Goal: Transaction & Acquisition: Purchase product/service

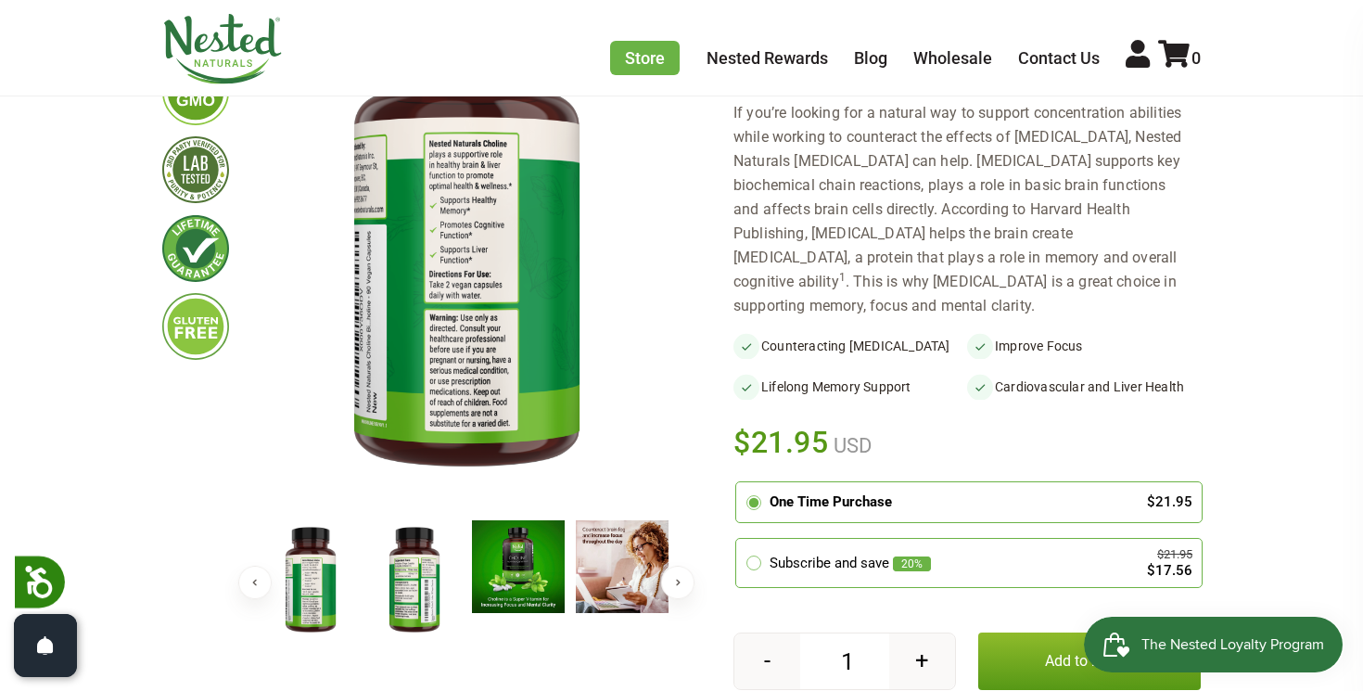
click at [335, 563] on img at bounding box center [310, 580] width 93 height 121
click at [399, 560] on img at bounding box center [414, 580] width 93 height 121
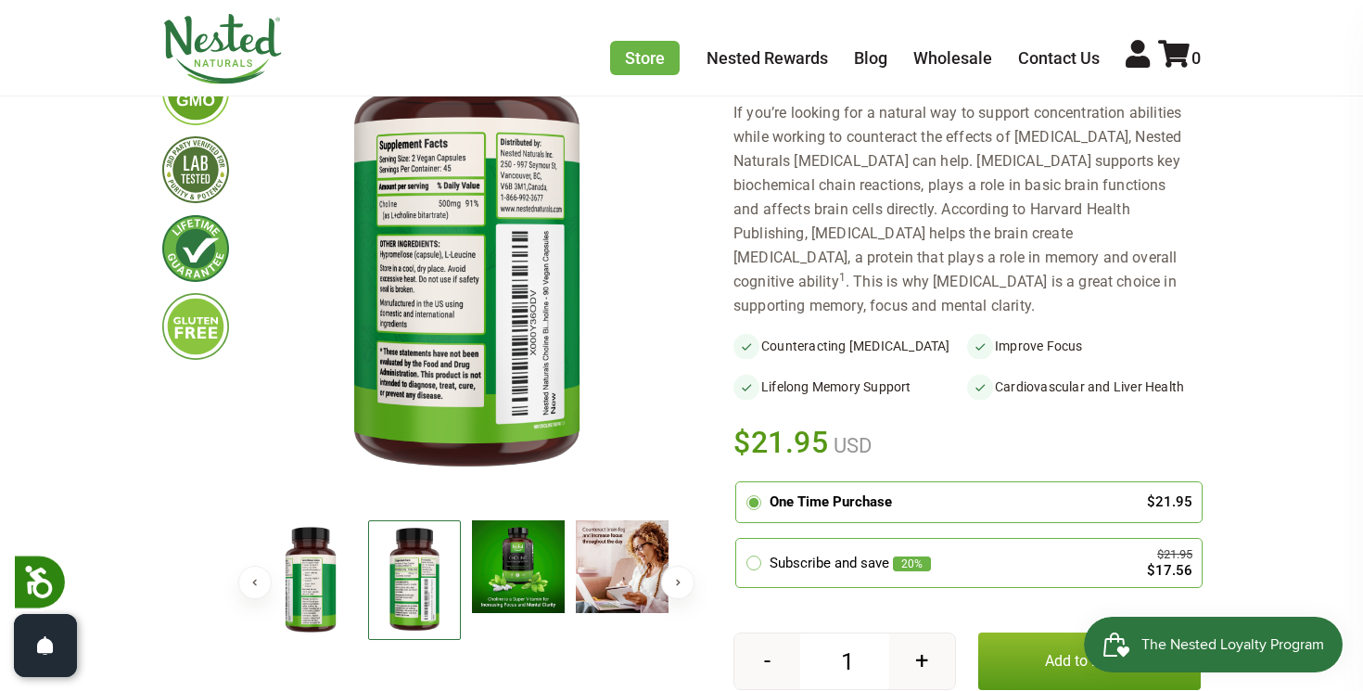
click at [525, 564] on img at bounding box center [518, 566] width 93 height 93
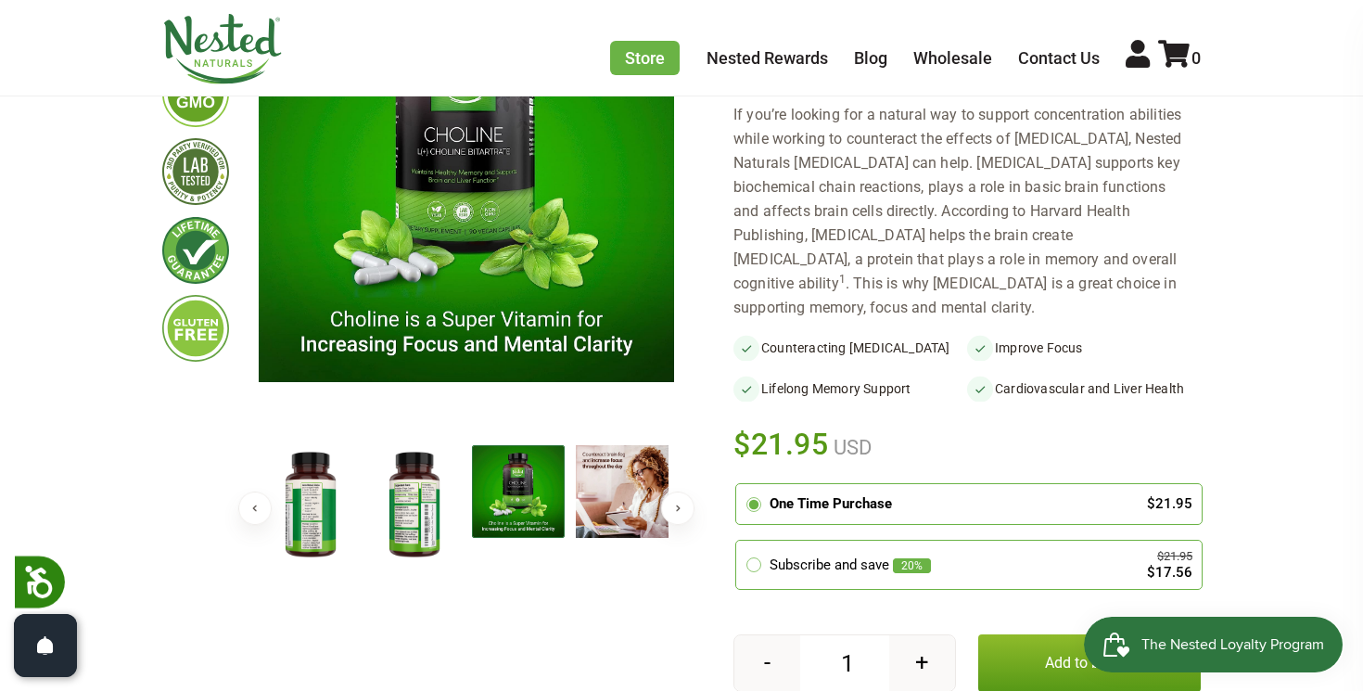
scroll to position [353, 0]
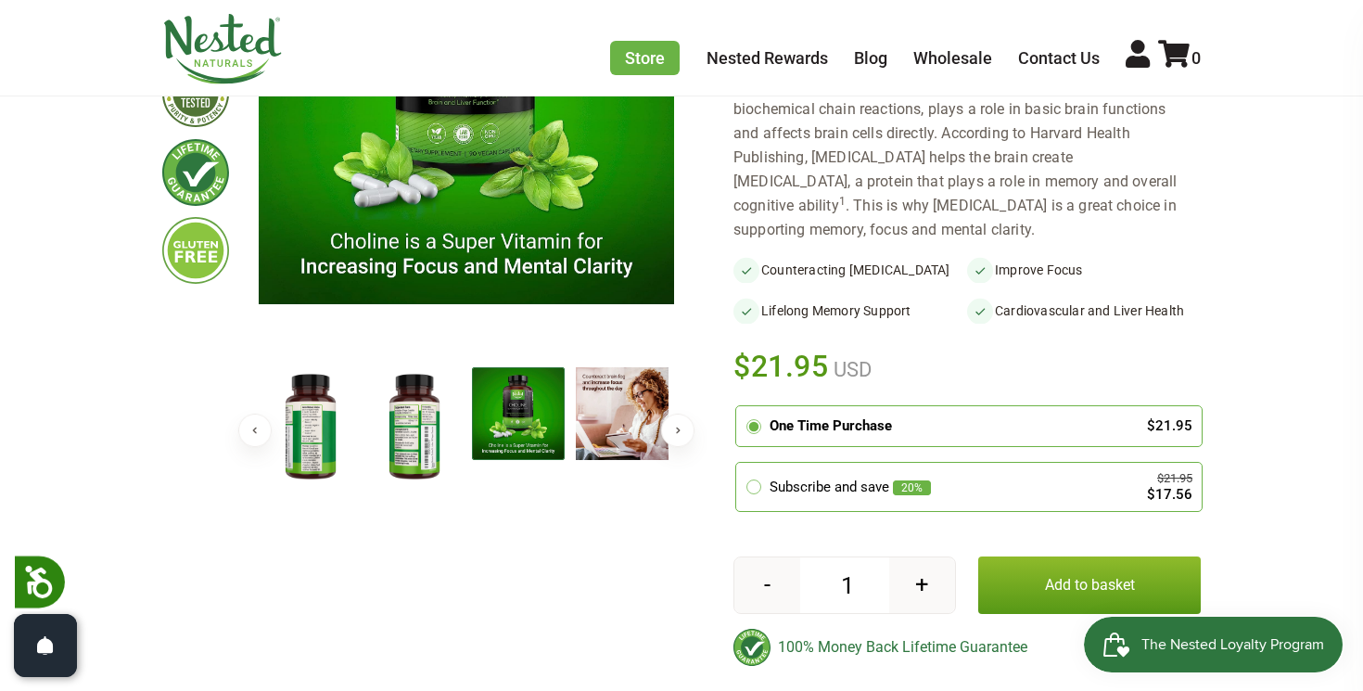
click at [956, 477] on div "Subscribe and save 20%" at bounding box center [945, 487] width 350 height 21
click at [741, 465] on input "radio" at bounding box center [741, 465] width 0 height 0
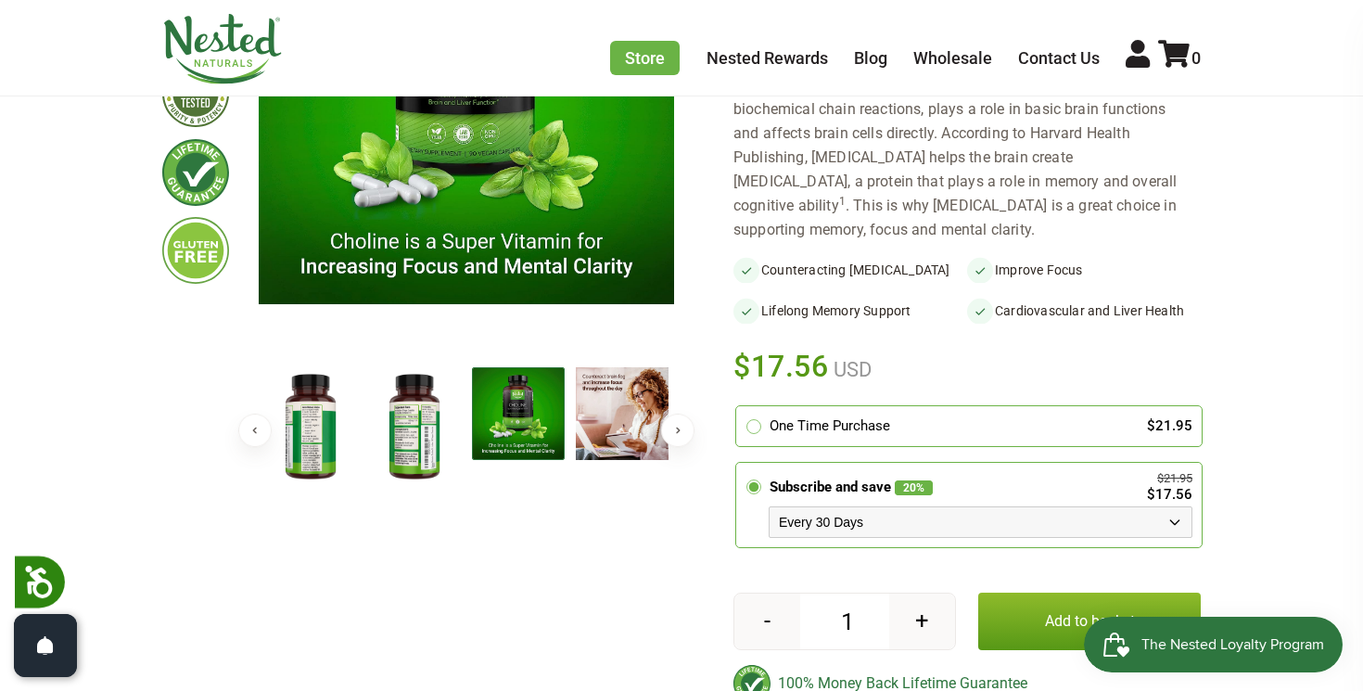
click at [991, 506] on select "Every 30 Days Every 60 Days Every 90 Days" at bounding box center [981, 522] width 424 height 32
click at [961, 506] on select "Every 30 Days Every 60 Days Every 90 Days" at bounding box center [981, 522] width 424 height 32
select select "1129873487"
click at [171, 182] on img at bounding box center [195, 172] width 67 height 67
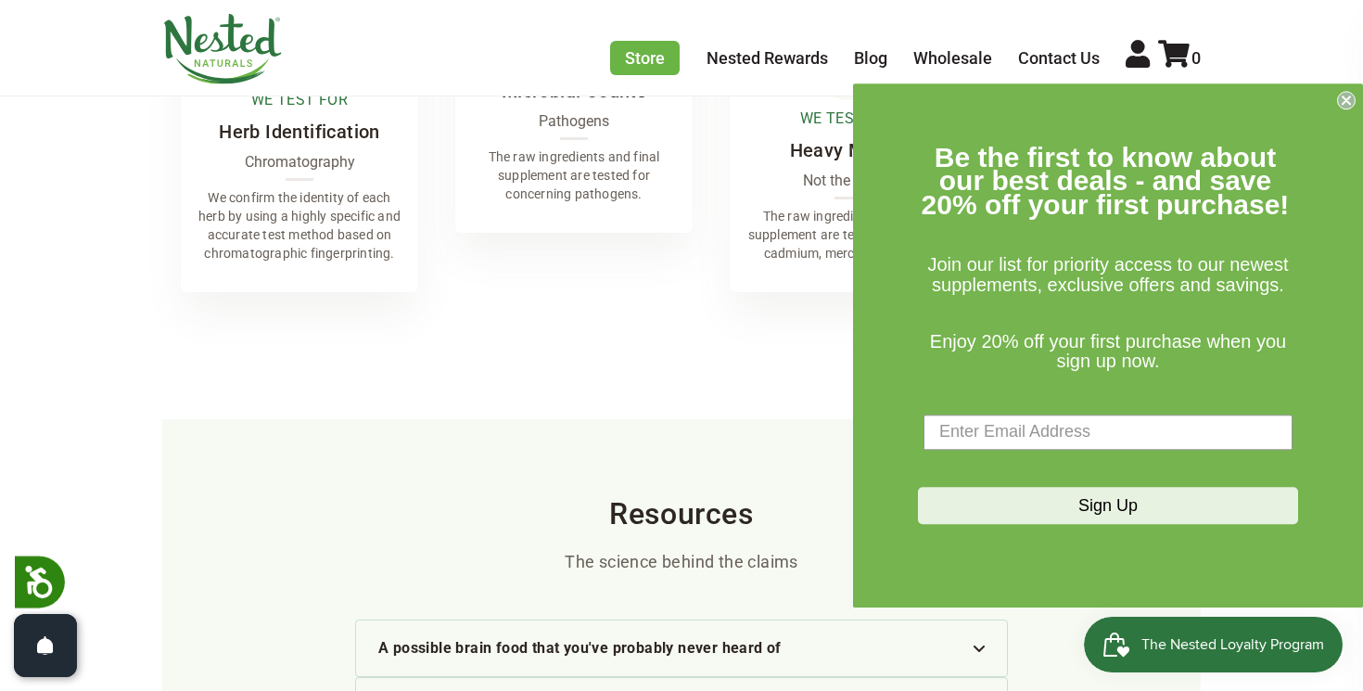
scroll to position [3633, 0]
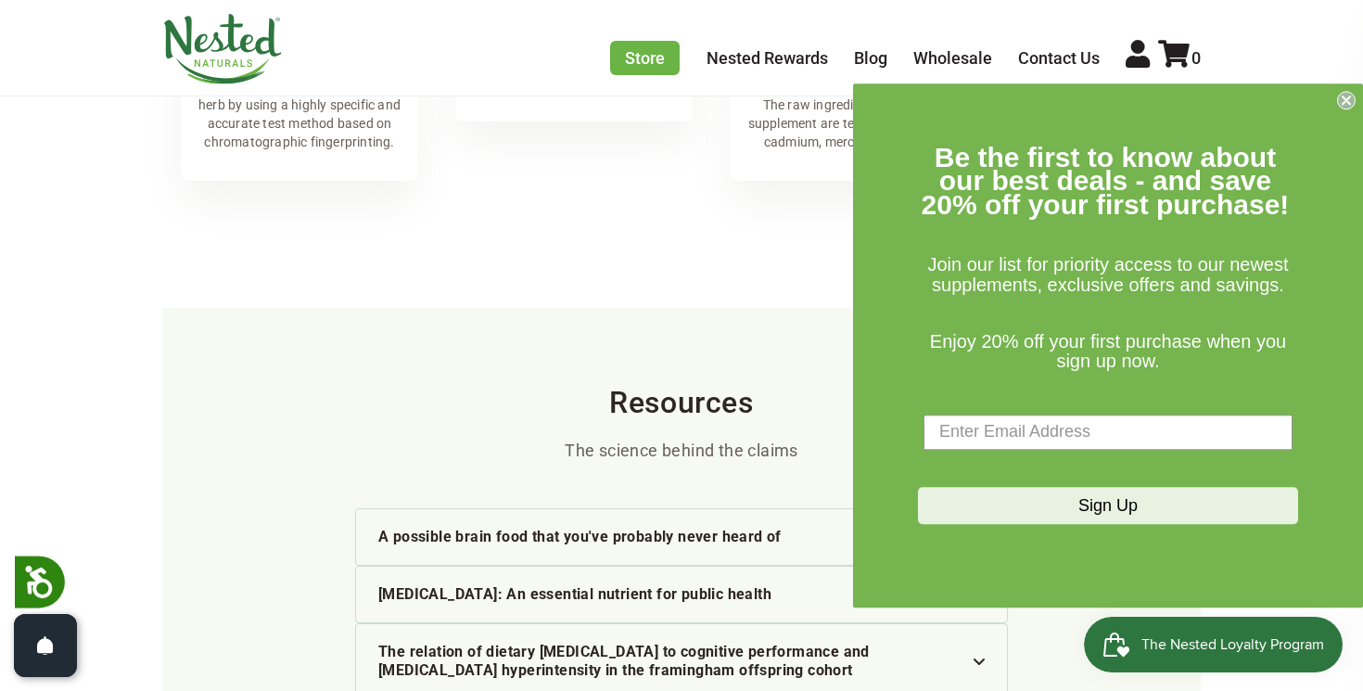
click at [1345, 106] on circle "Close dialog" at bounding box center [1347, 100] width 18 height 18
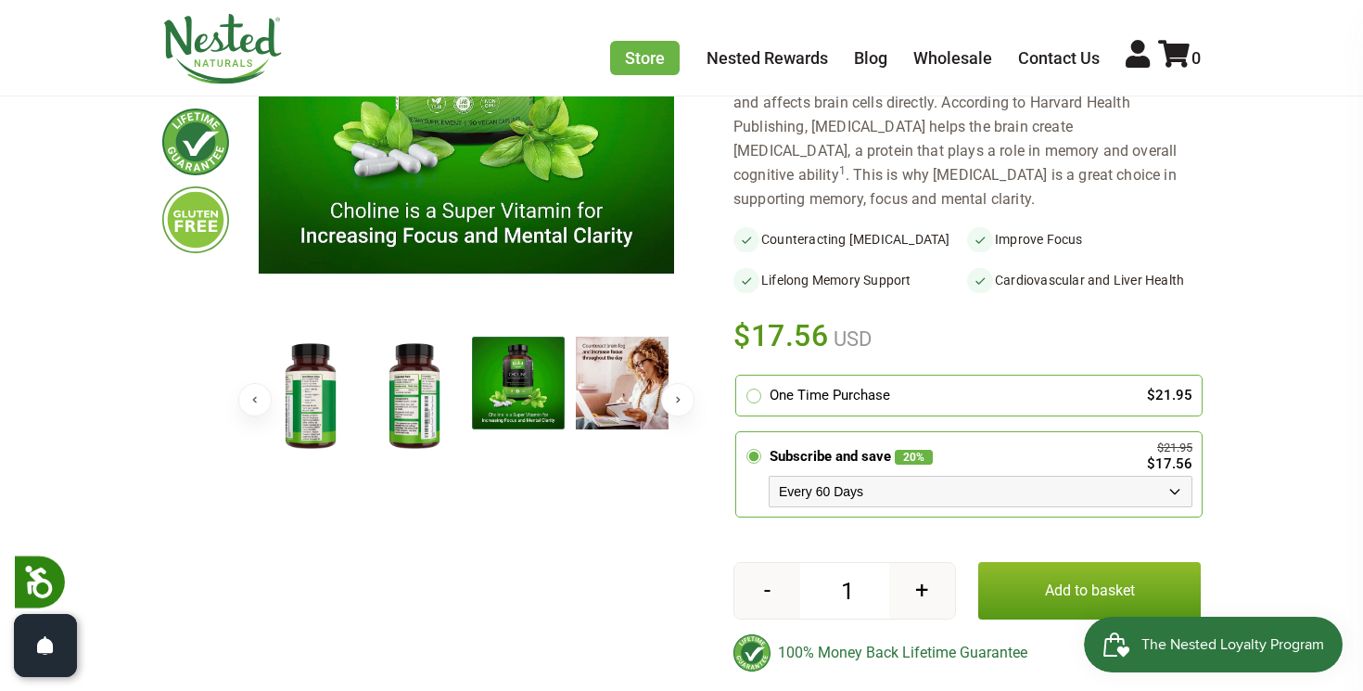
scroll to position [426, 0]
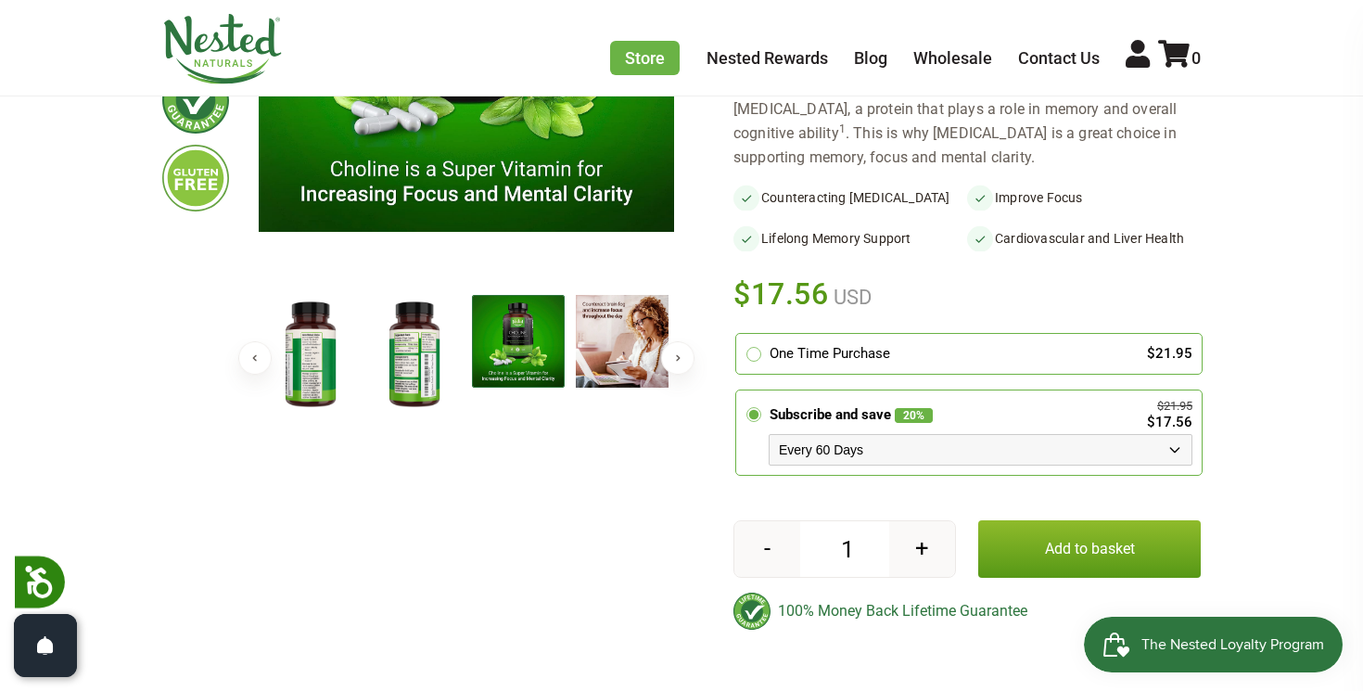
click at [1028, 520] on button "Add to basket" at bounding box center [1089, 548] width 223 height 57
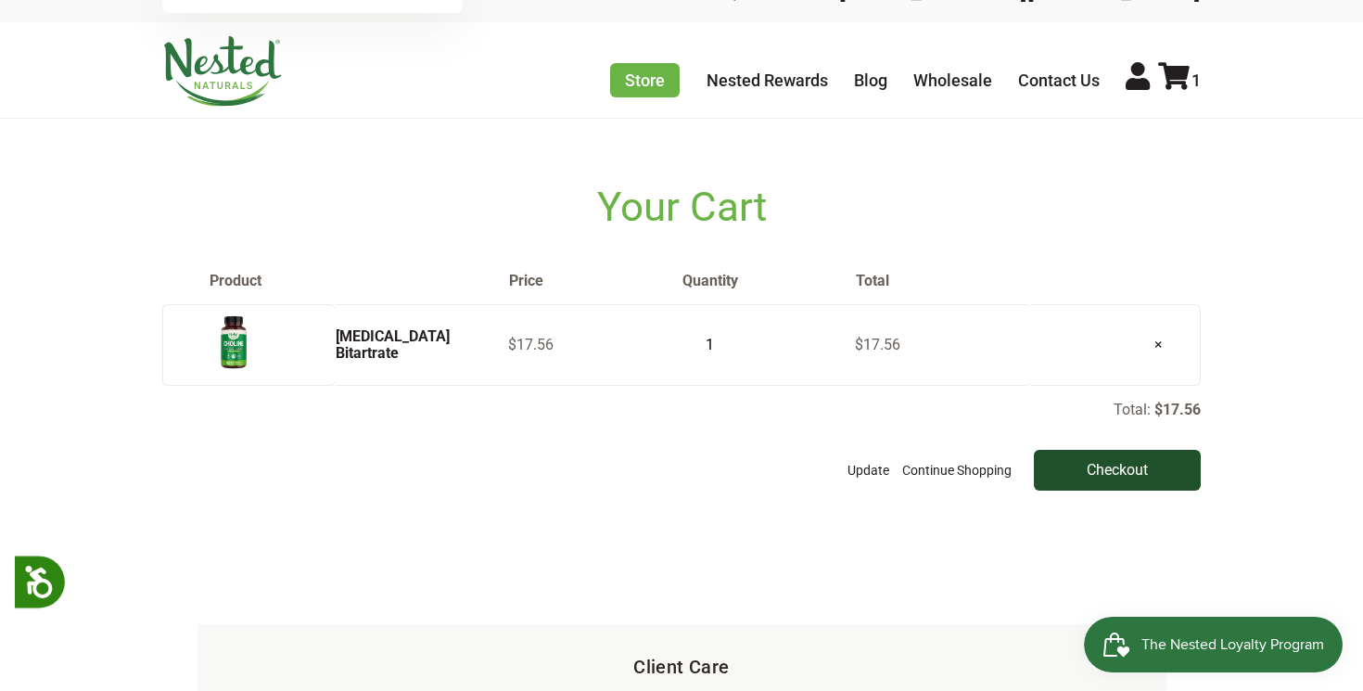
click at [1136, 467] on input "Checkout" at bounding box center [1117, 470] width 167 height 41
